Goal: Task Accomplishment & Management: Use online tool/utility

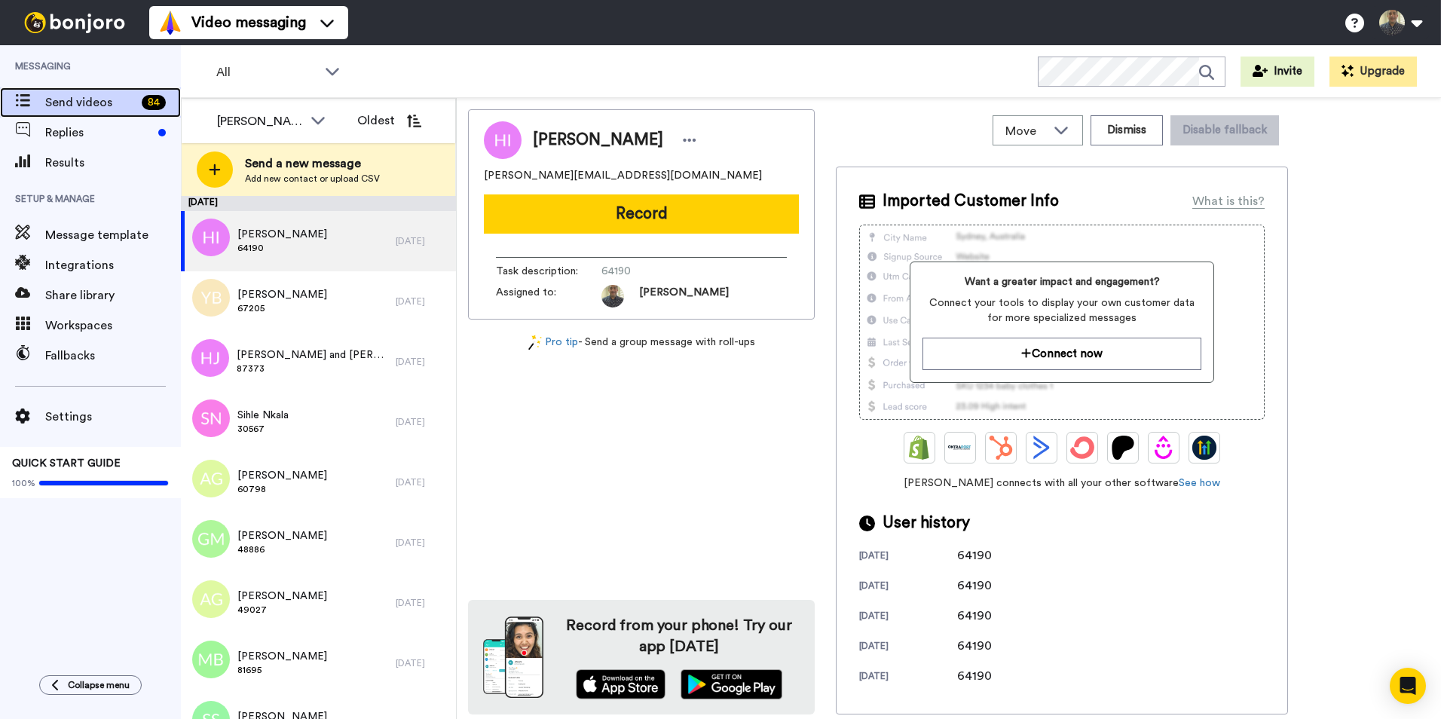
click at [113, 116] on div "Send videos 84" at bounding box center [90, 102] width 181 height 30
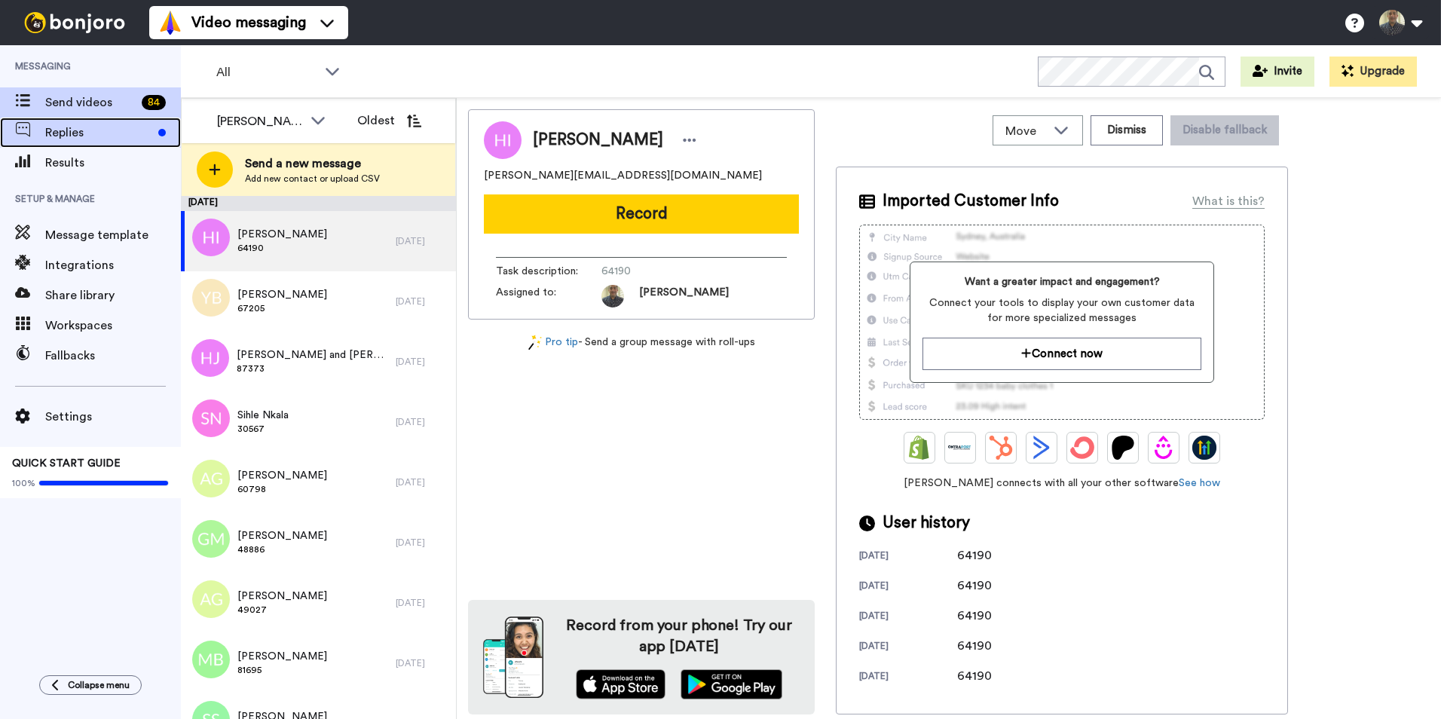
click at [112, 135] on span "Replies" at bounding box center [98, 133] width 107 height 18
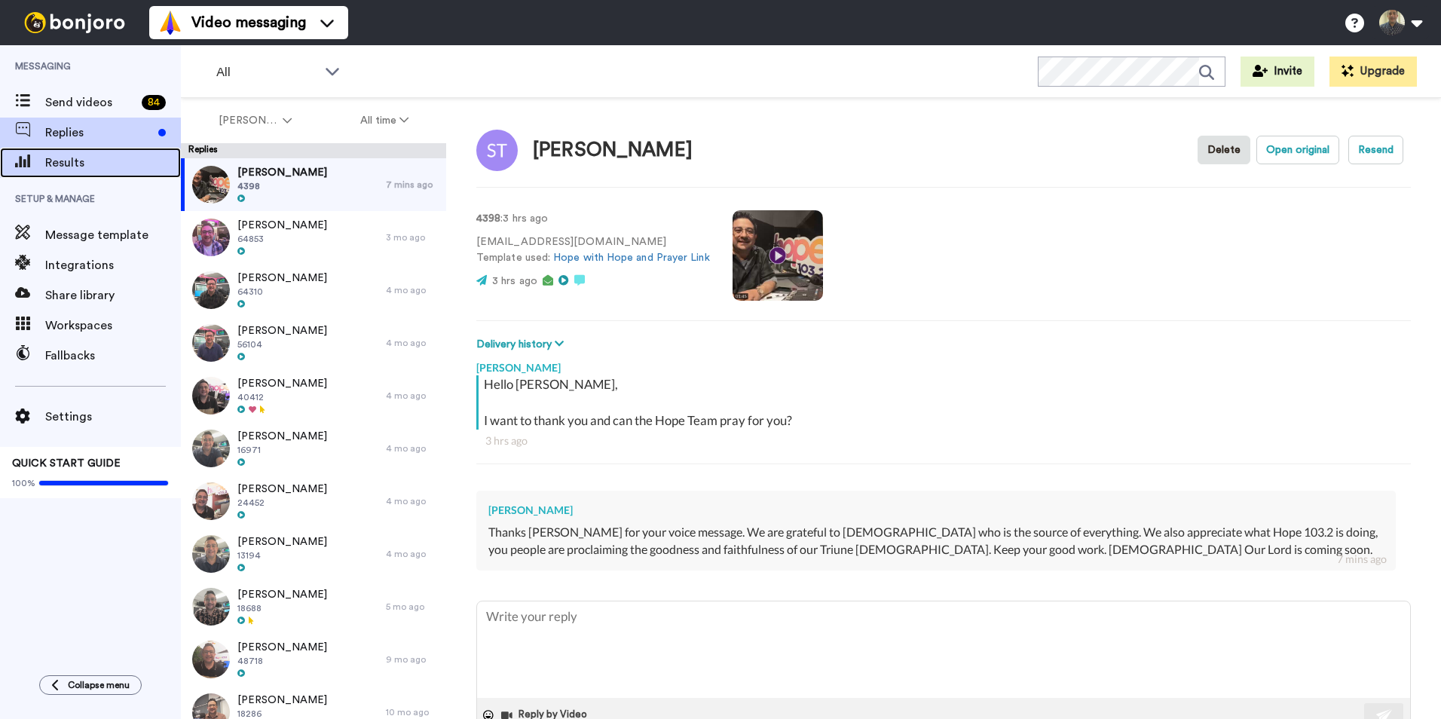
click at [103, 167] on span "Results" at bounding box center [113, 163] width 136 height 18
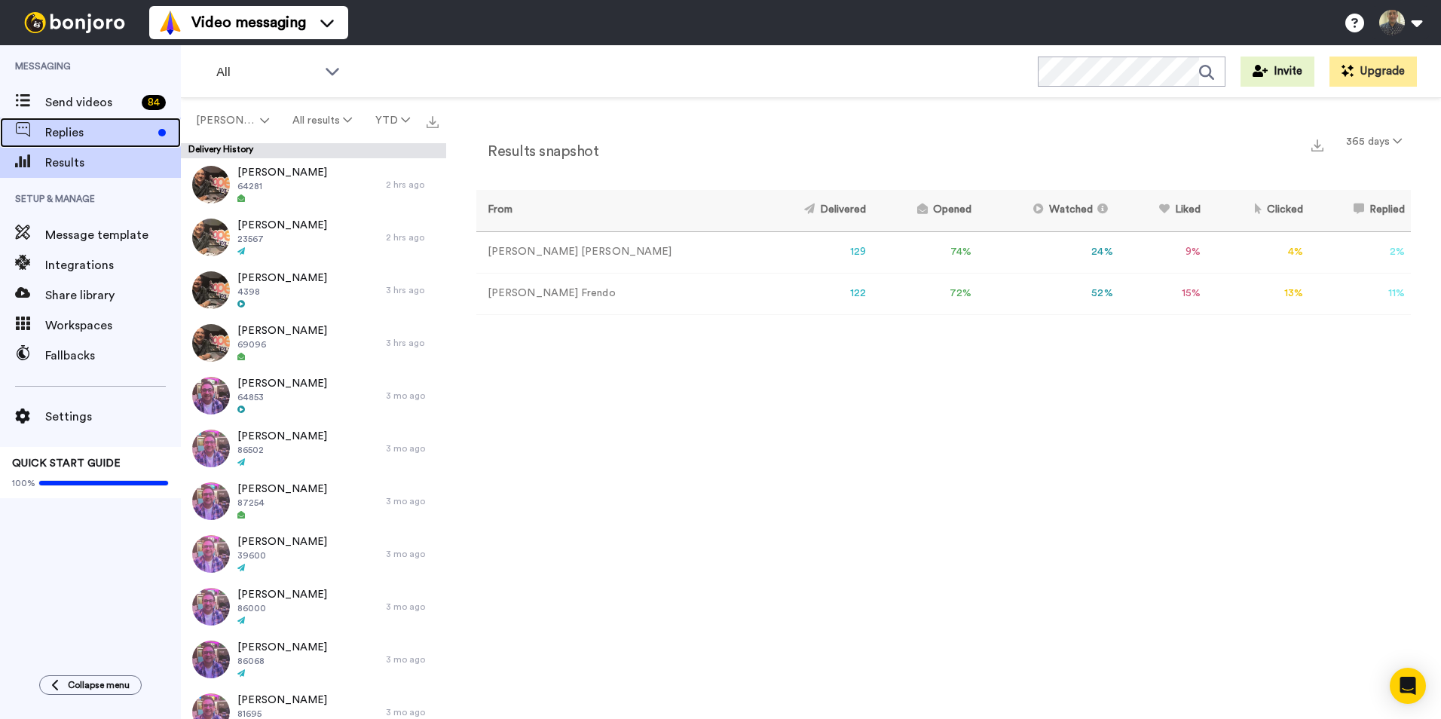
click at [103, 127] on span "Replies" at bounding box center [98, 133] width 107 height 18
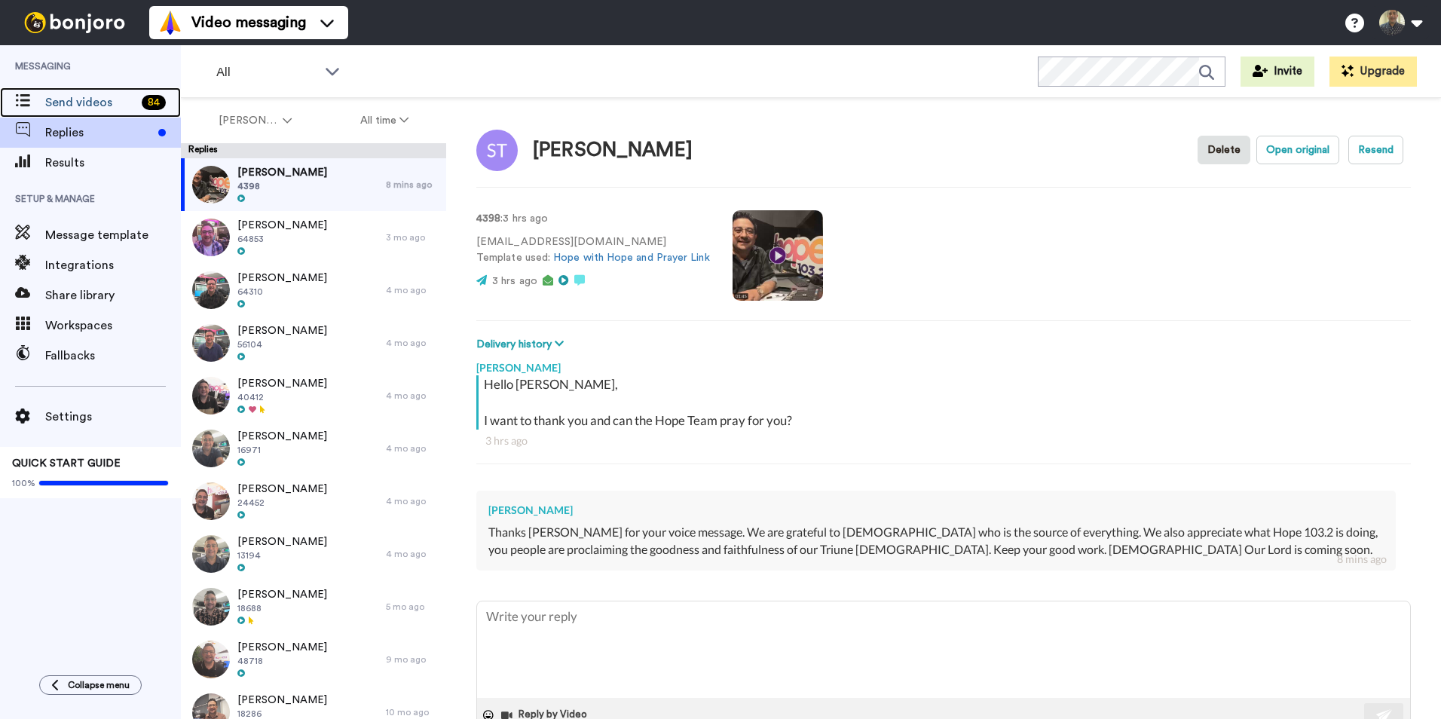
click at [99, 102] on span "Send videos" at bounding box center [90, 102] width 90 height 18
